Goal: Task Accomplishment & Management: Manage account settings

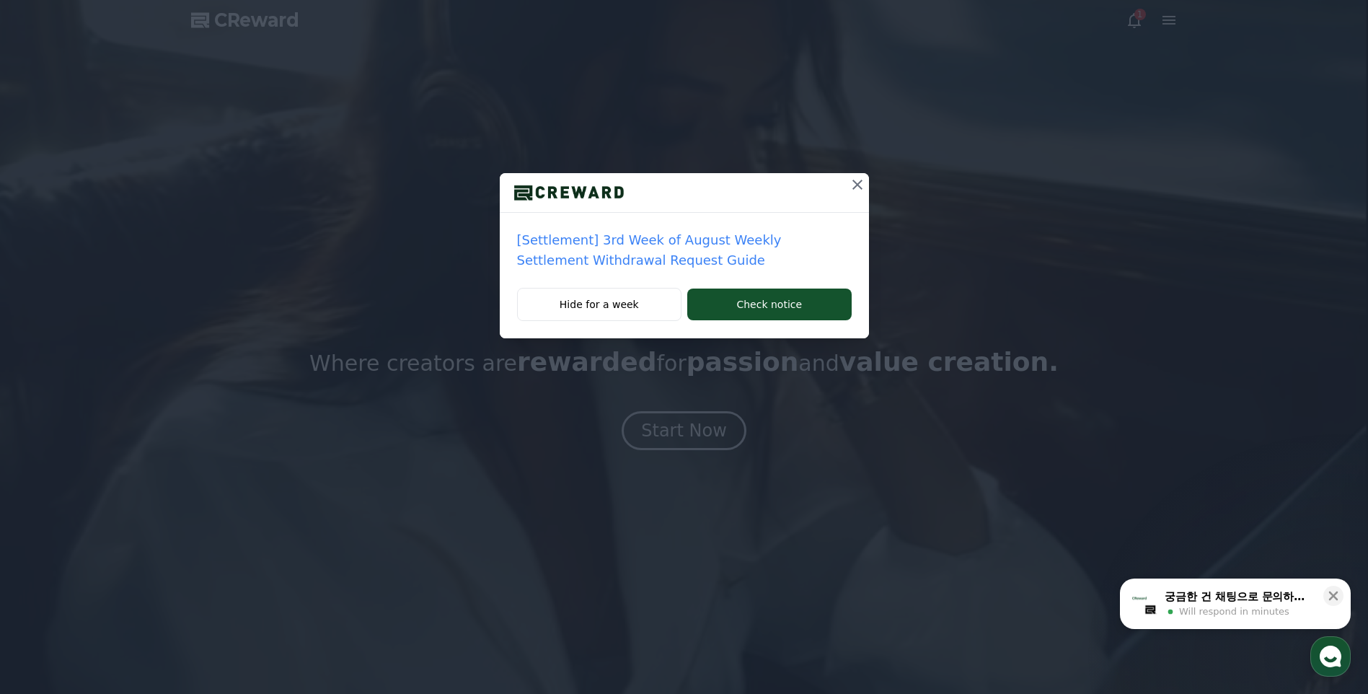
drag, startPoint x: 604, startPoint y: 309, endPoint x: 617, endPoint y: 332, distance: 26.5
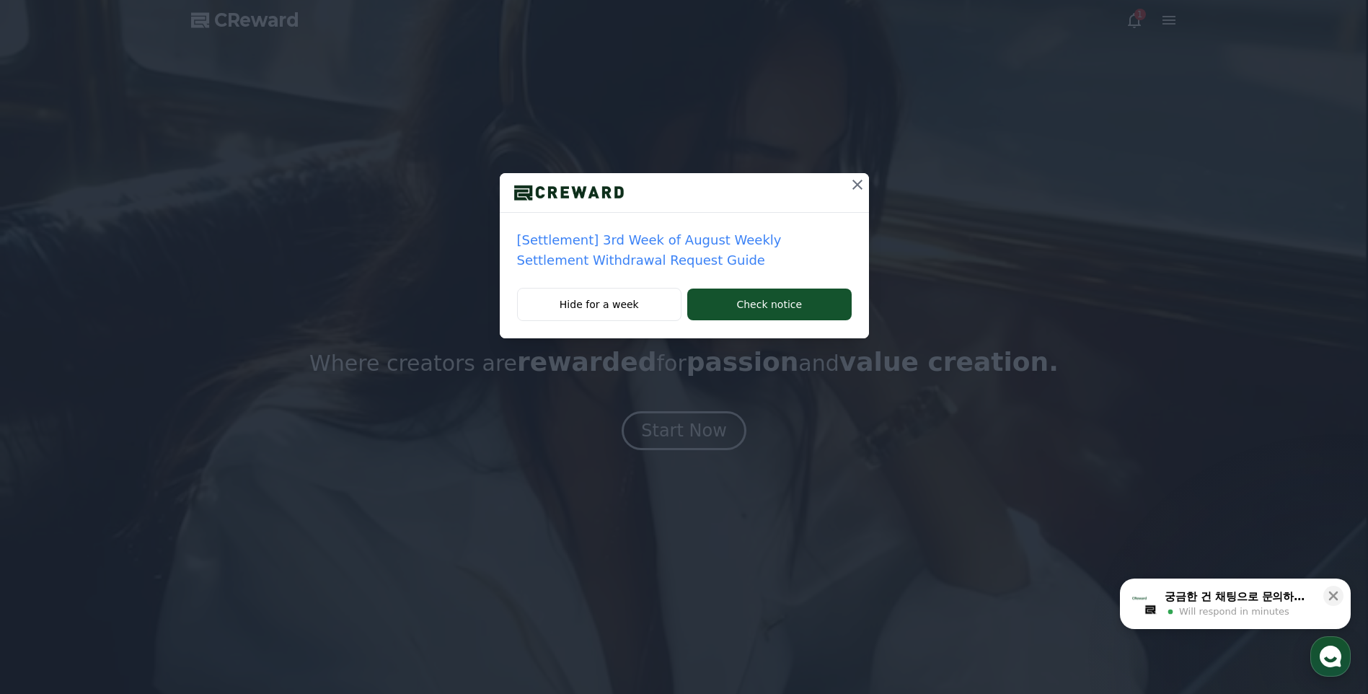
click at [604, 309] on button "Hide for a week" at bounding box center [599, 304] width 165 height 33
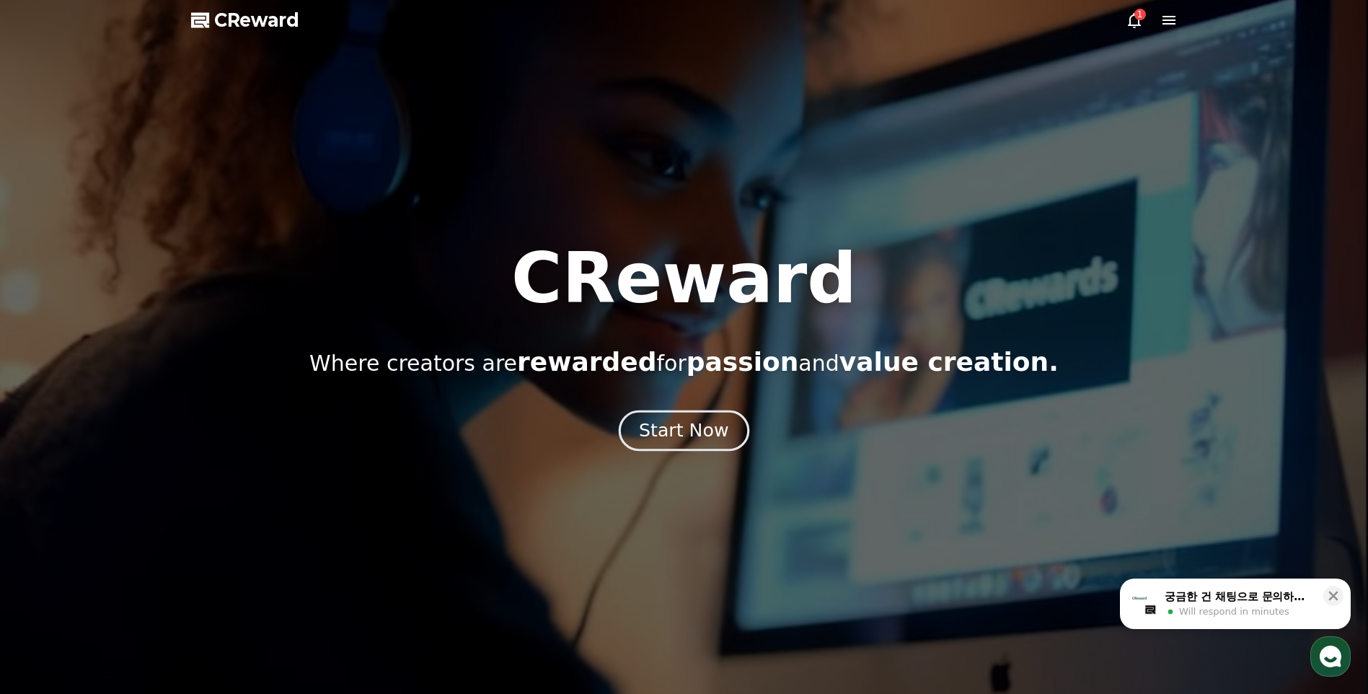
click at [695, 445] on button "Start Now" at bounding box center [684, 430] width 131 height 41
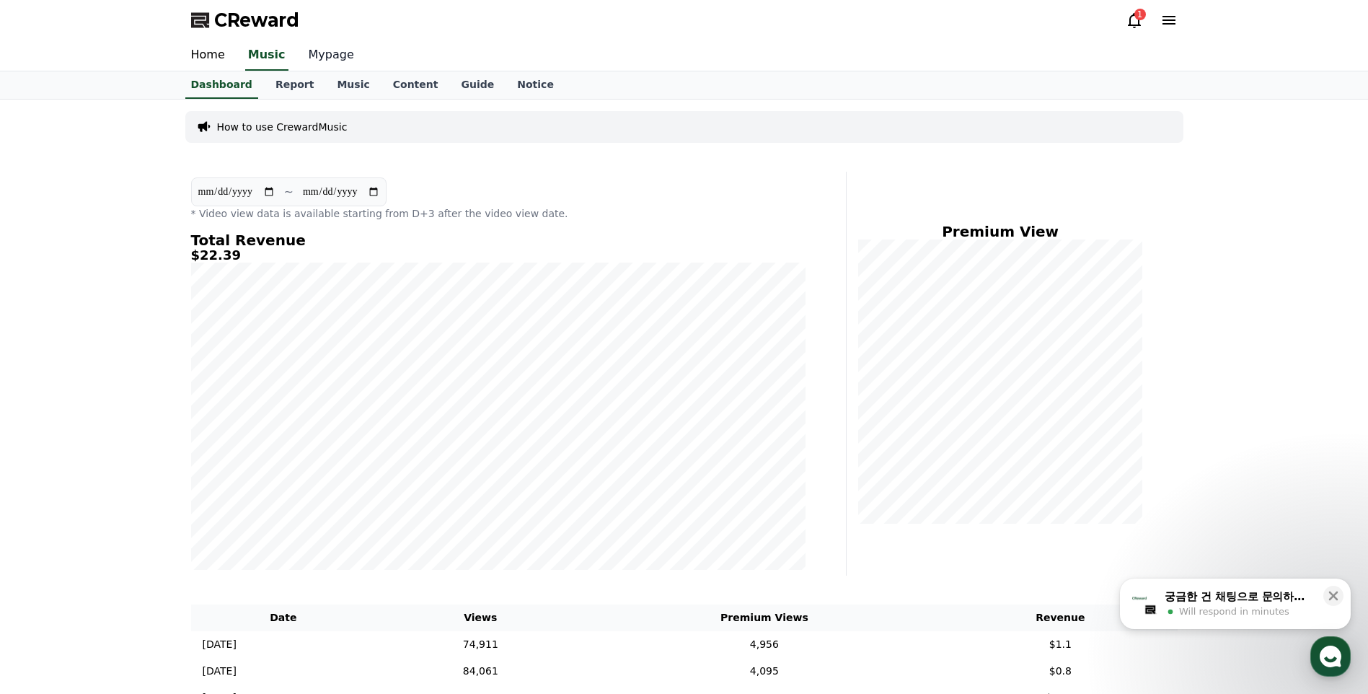
click at [316, 44] on link "Mypage" at bounding box center [331, 55] width 68 height 30
select select "**********"
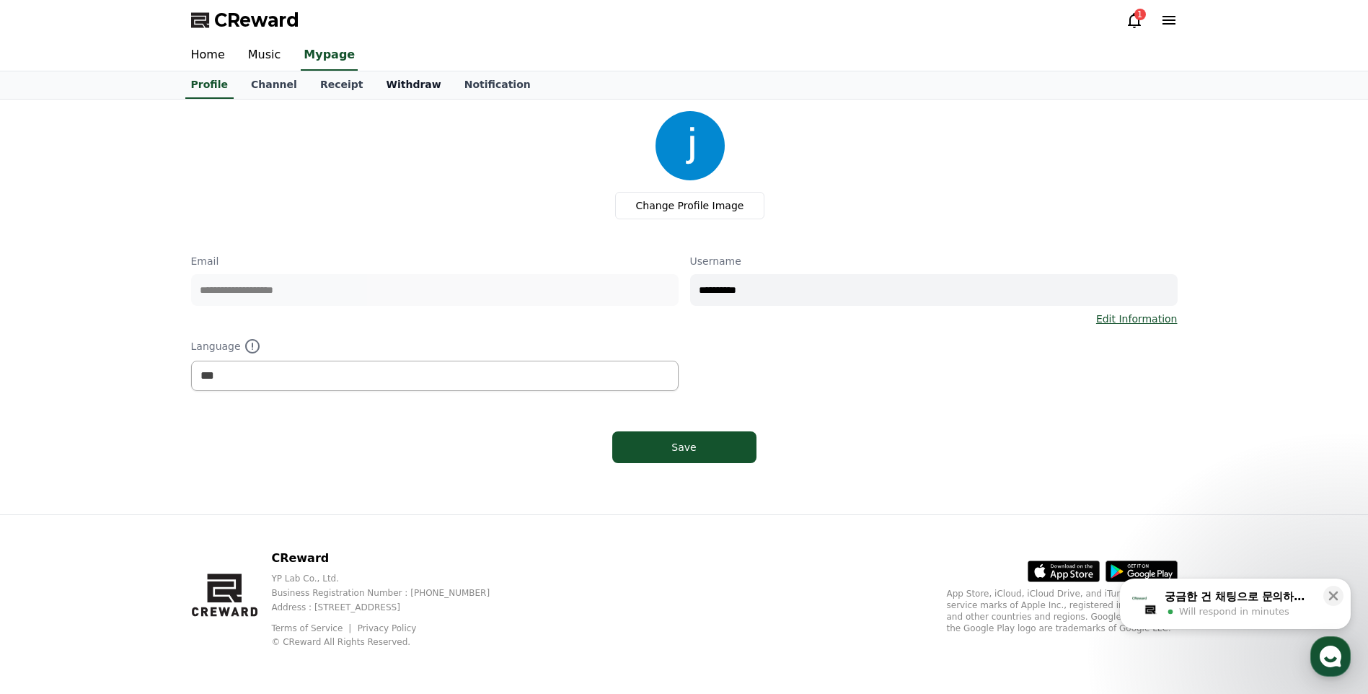
click at [374, 76] on link "Withdraw" at bounding box center [413, 84] width 78 height 27
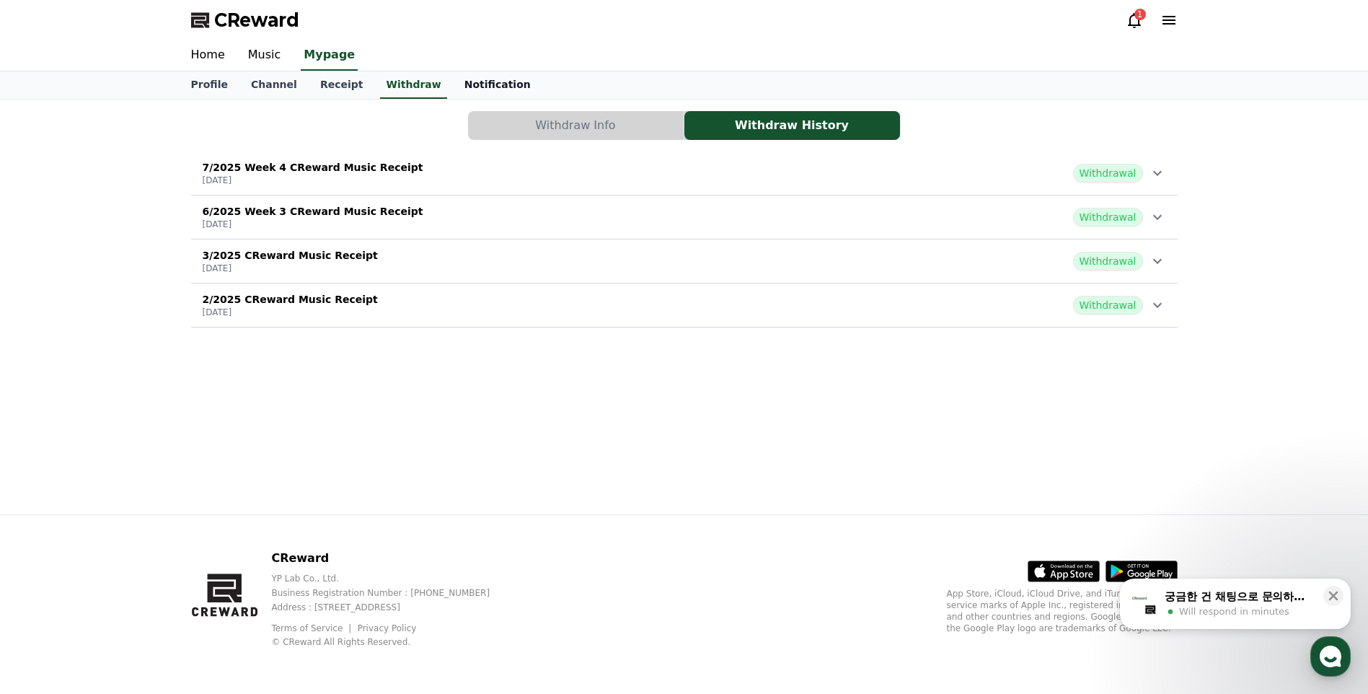
click at [453, 89] on link "Notification" at bounding box center [497, 84] width 89 height 27
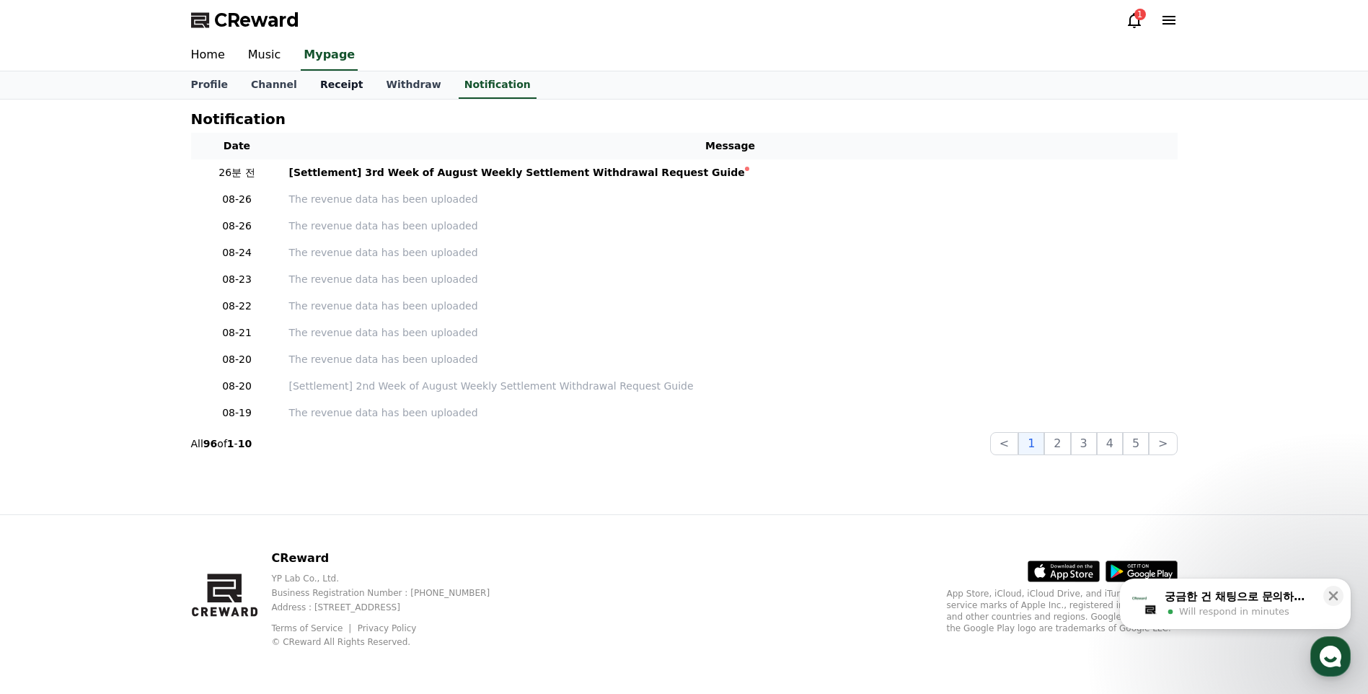
click at [338, 92] on link "Receipt" at bounding box center [342, 84] width 66 height 27
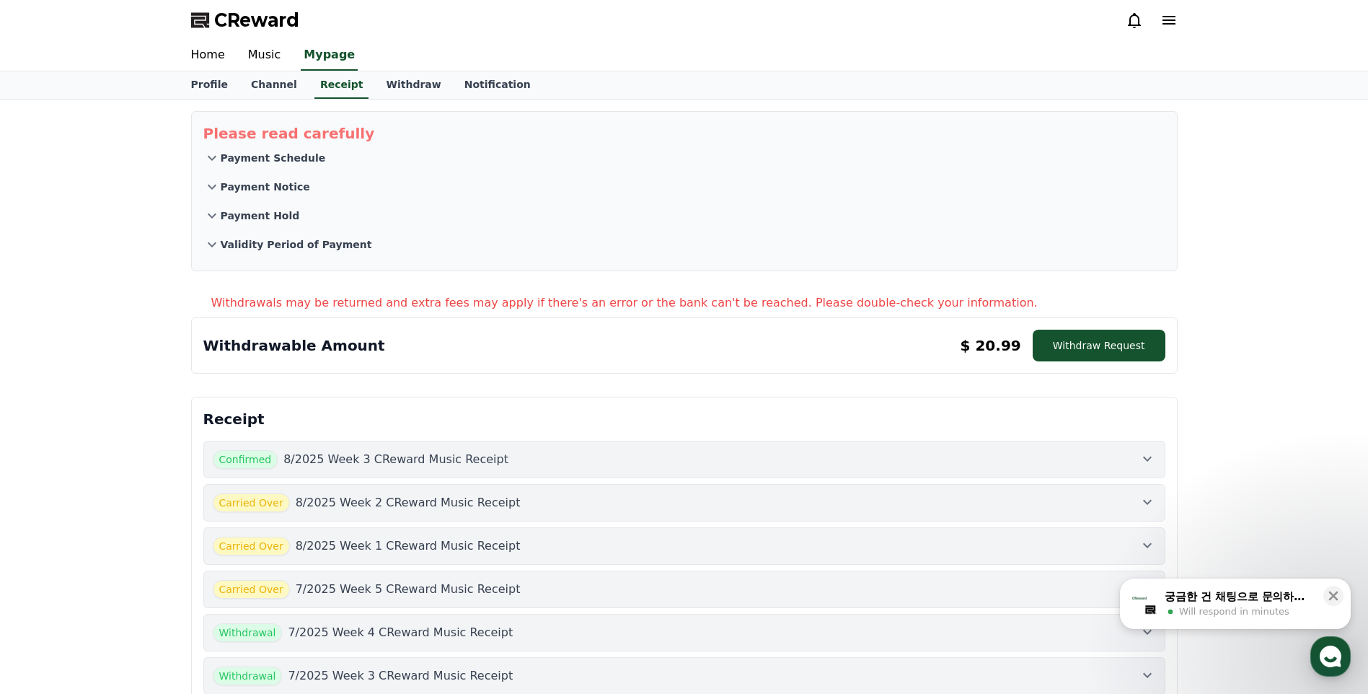
click at [1053, 411] on p "Receipt" at bounding box center [684, 419] width 962 height 20
click at [1097, 356] on button "Withdraw Request" at bounding box center [1098, 345] width 133 height 32
